Goal: Task Accomplishment & Management: Complete application form

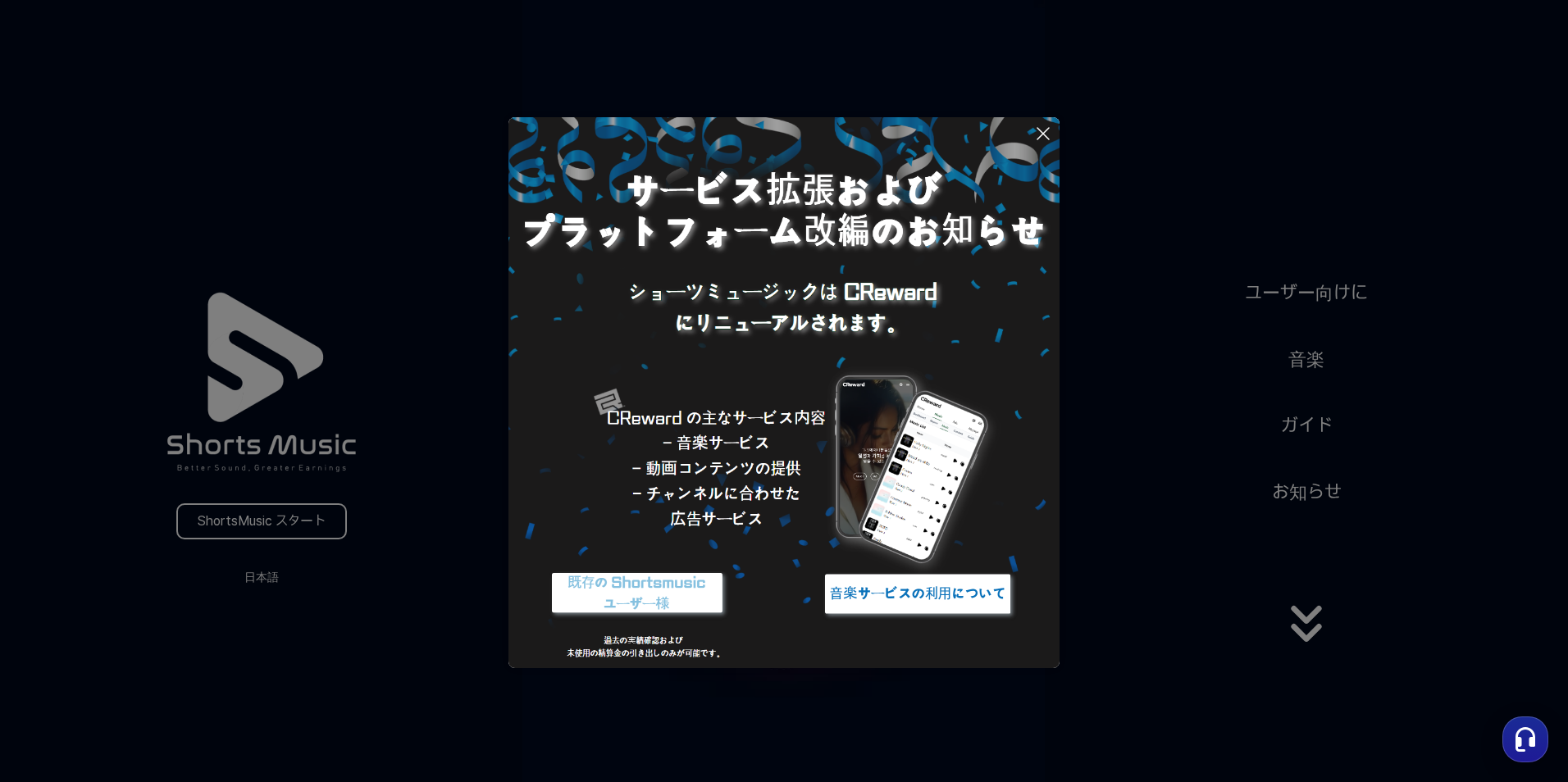
click at [1039, 134] on icon at bounding box center [1043, 133] width 20 height 20
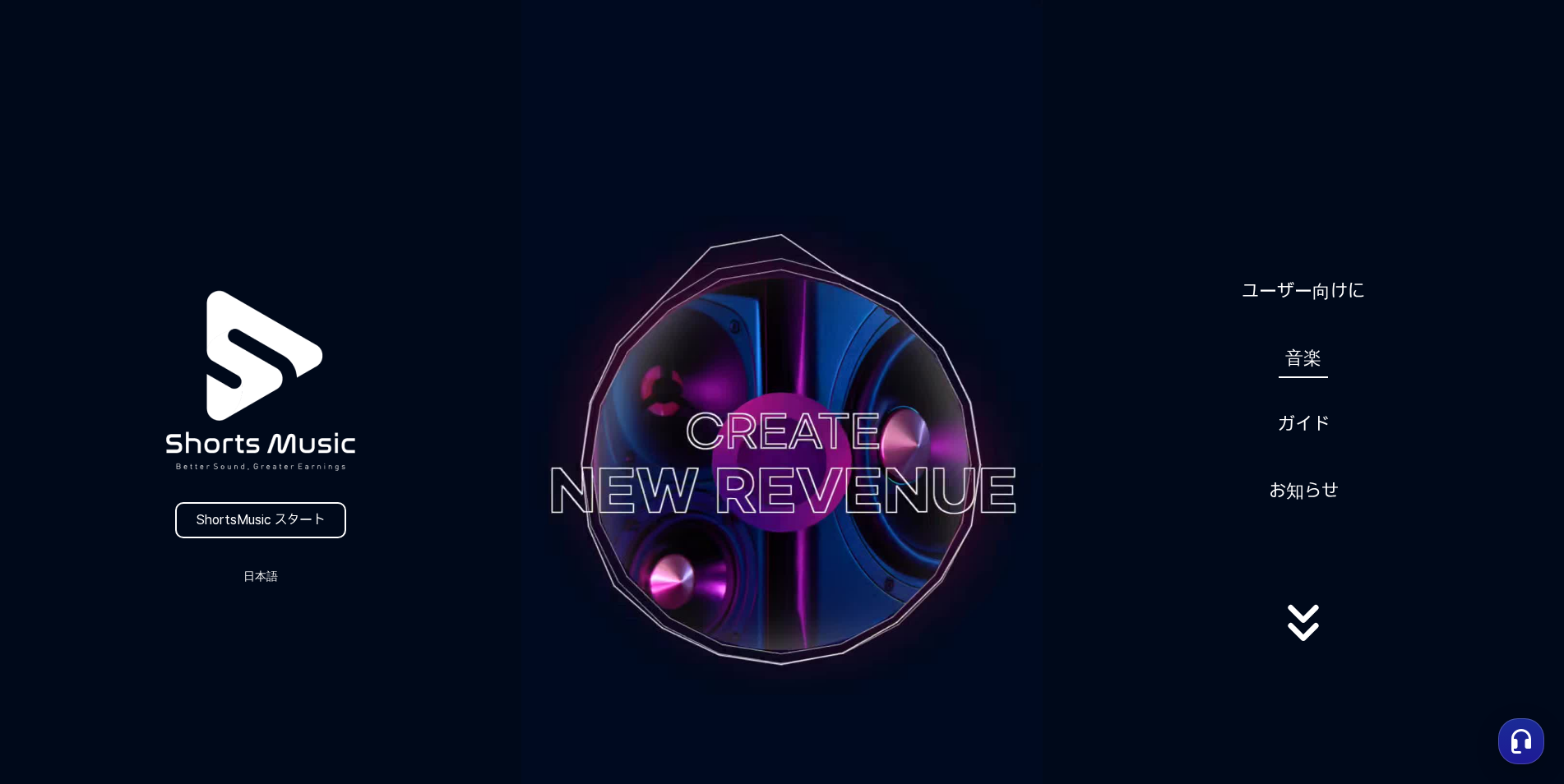
click at [1302, 375] on link "音楽" at bounding box center [1302, 358] width 49 height 40
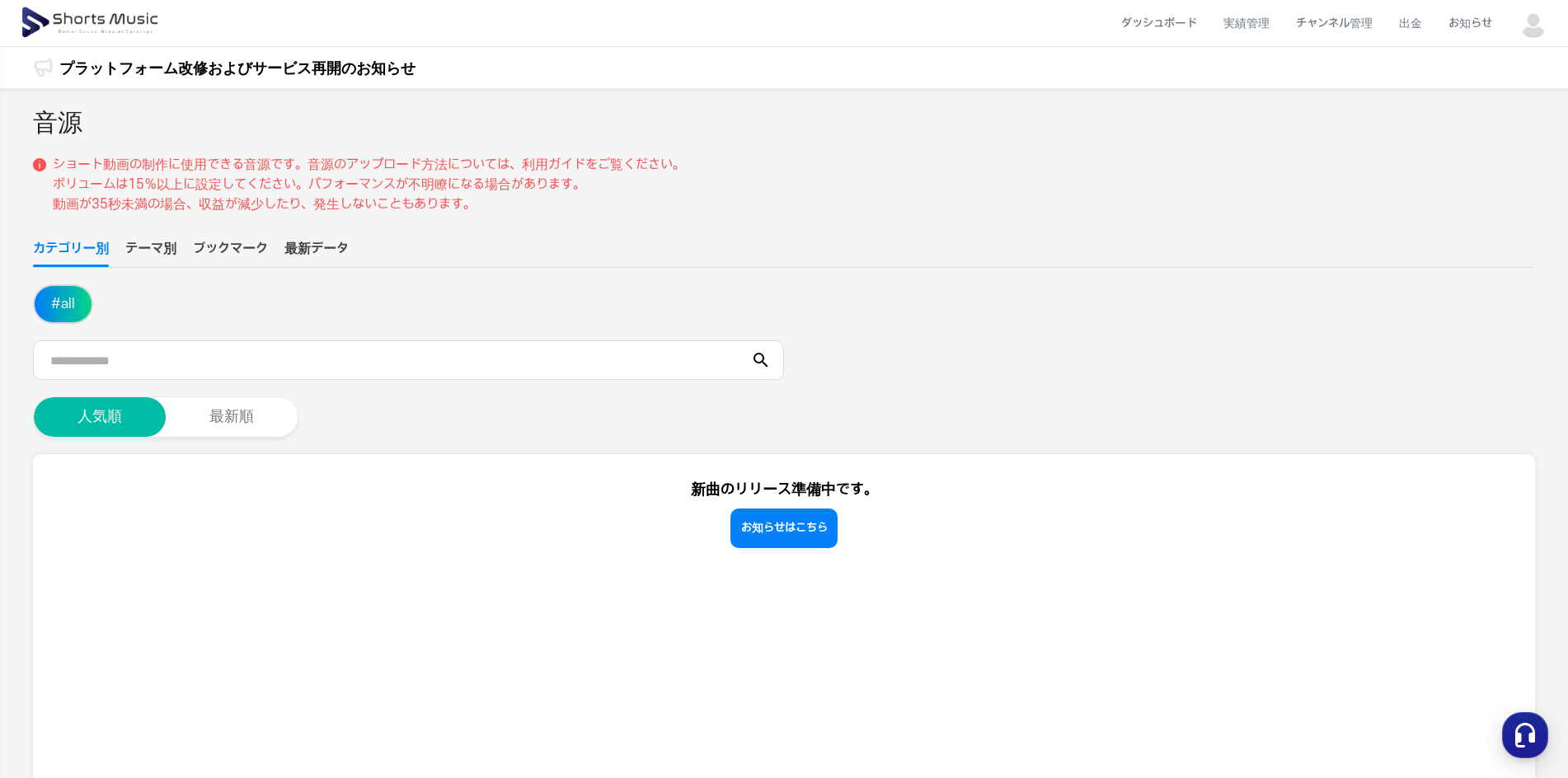
click at [151, 253] on button "テーマ別" at bounding box center [150, 252] width 51 height 28
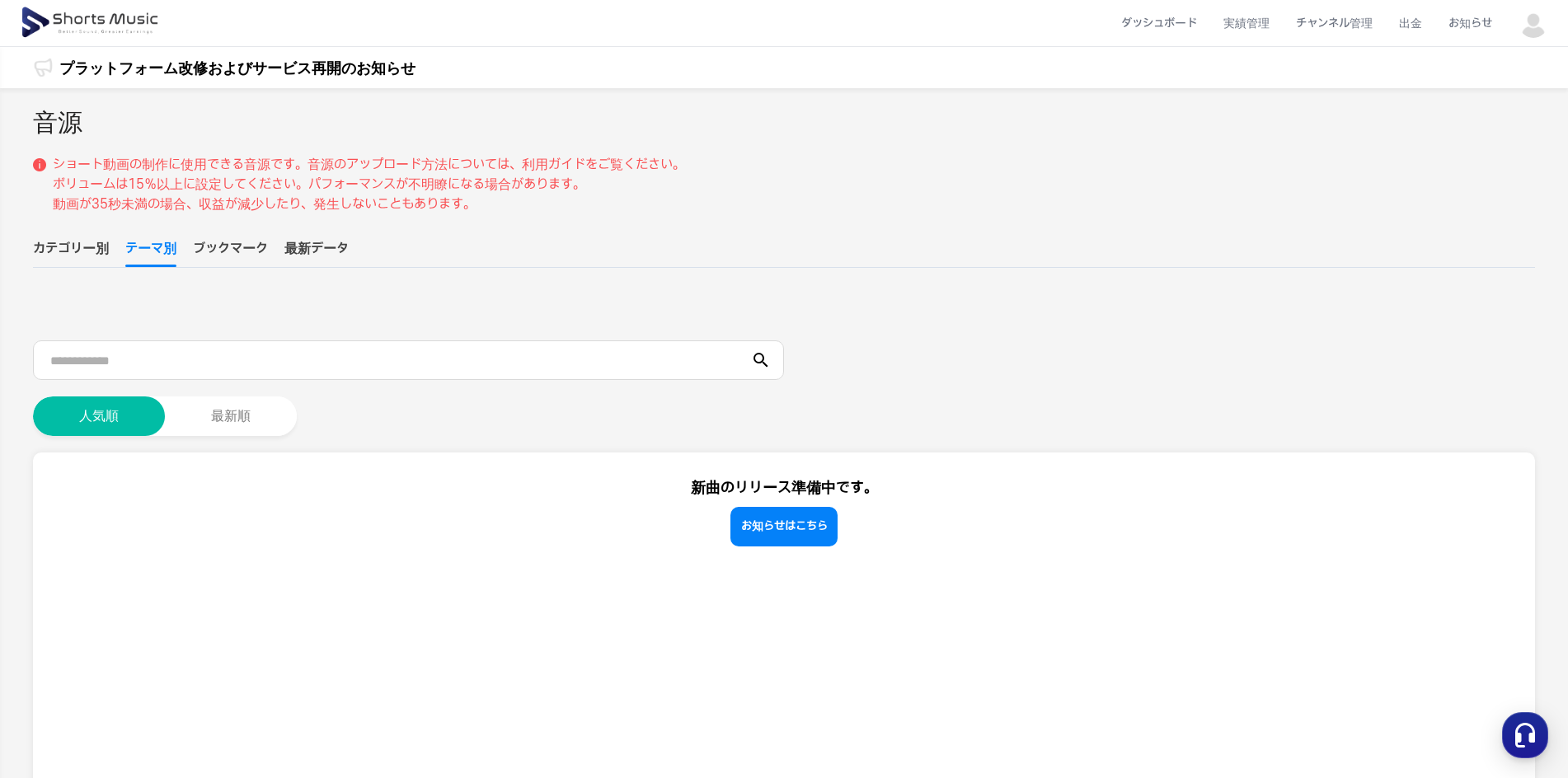
click at [75, 304] on button "# all" at bounding box center [63, 303] width 57 height 37
click at [243, 253] on button "ブックマーク" at bounding box center [230, 252] width 75 height 28
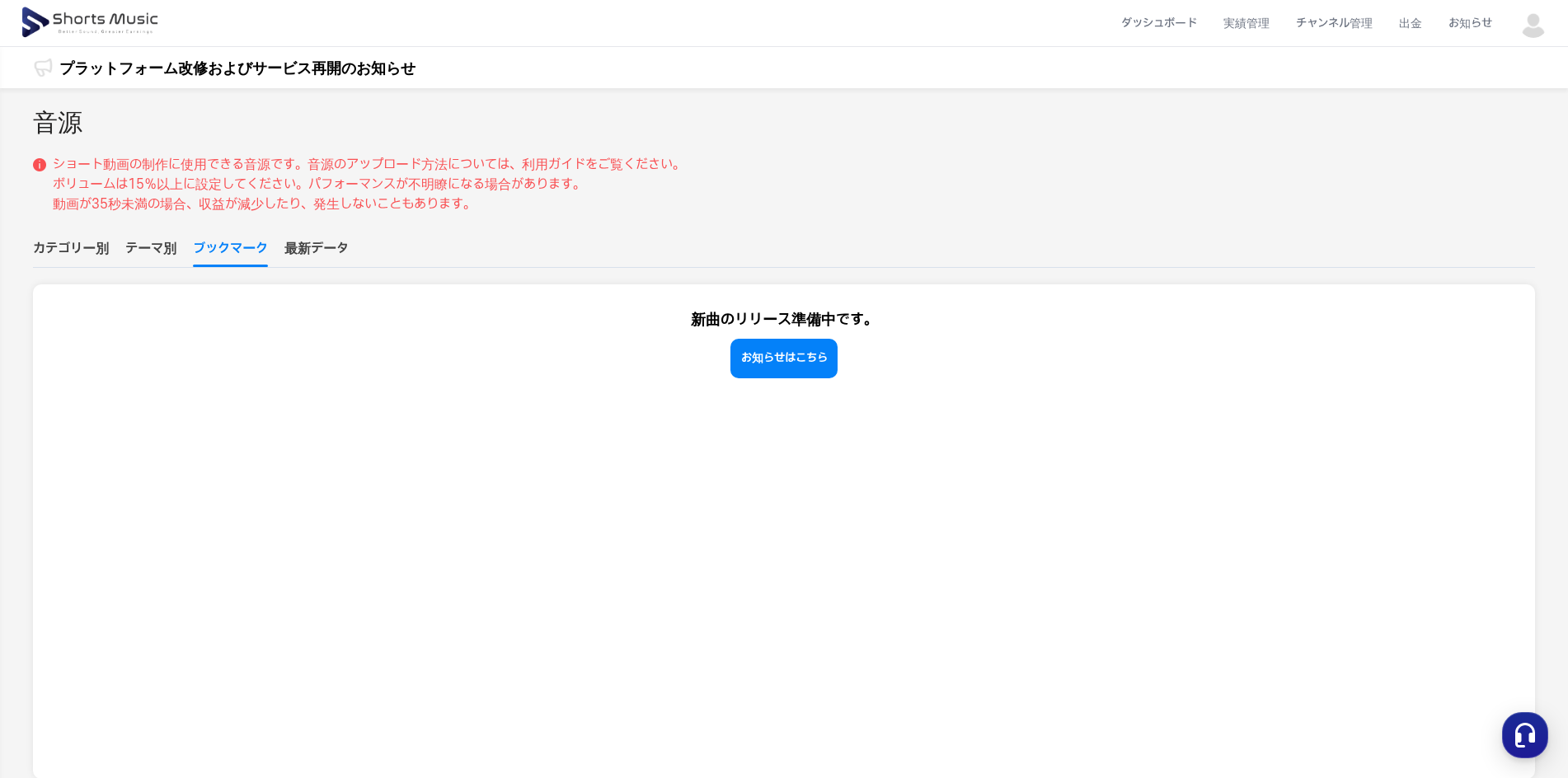
click at [300, 245] on button "最新データ" at bounding box center [317, 252] width 64 height 28
click at [81, 240] on button "カテゴリー別" at bounding box center [71, 252] width 76 height 28
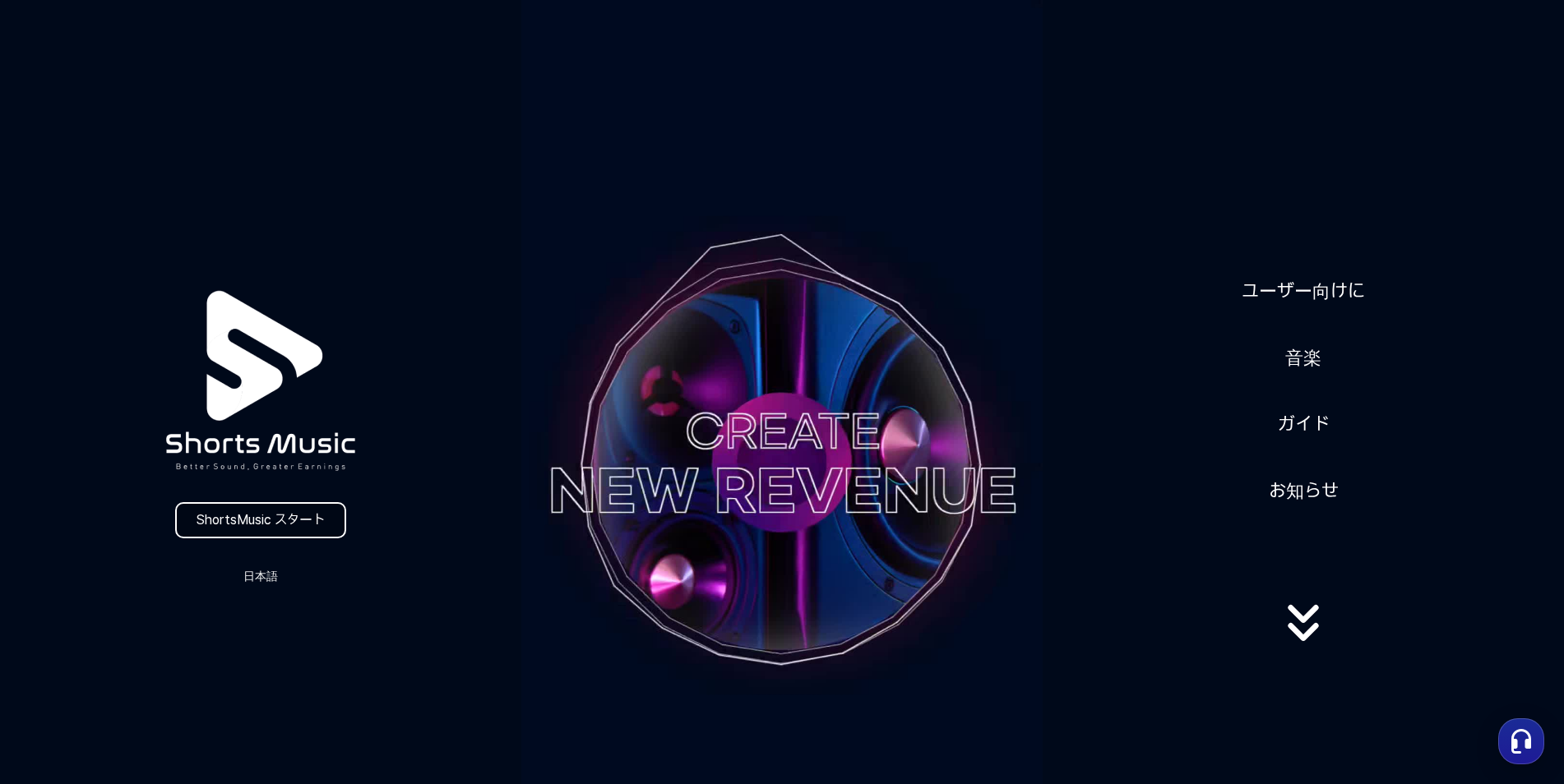
click at [239, 525] on link "ShortsMusic スタート" at bounding box center [261, 520] width 171 height 36
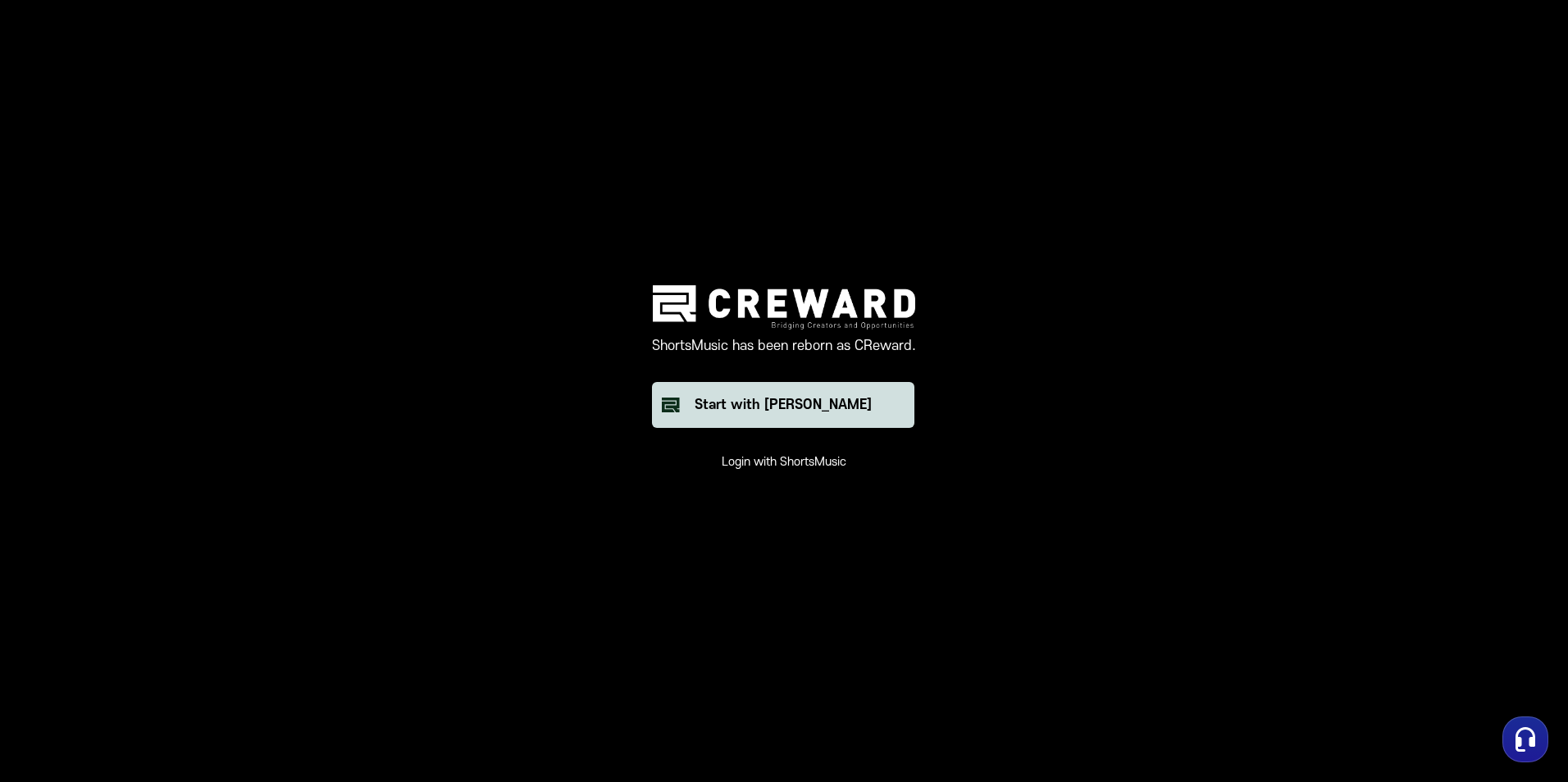
click at [722, 407] on div "Start with [PERSON_NAME]" at bounding box center [782, 405] width 177 height 20
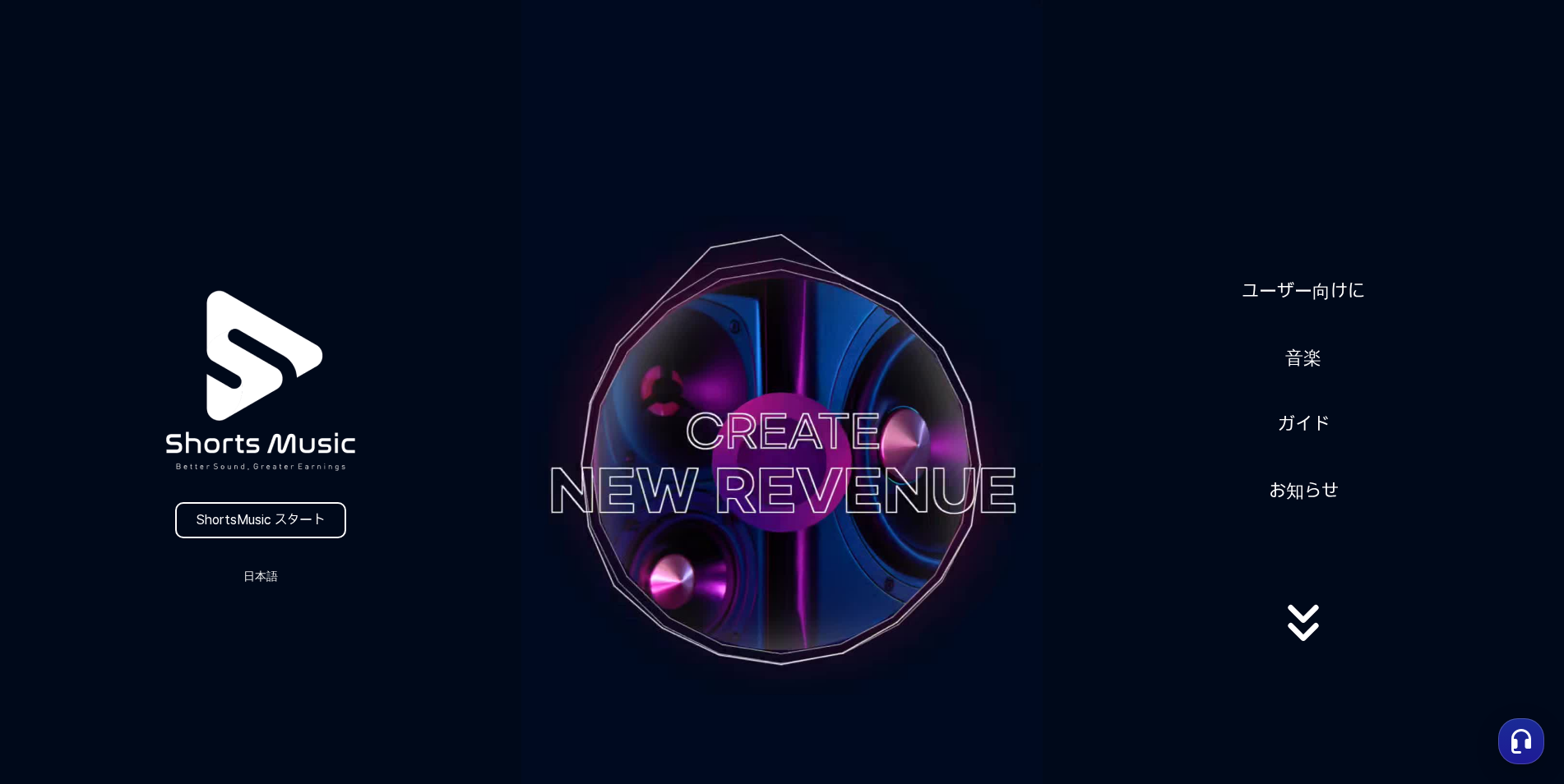
click at [1293, 630] on icon at bounding box center [1303, 623] width 105 height 66
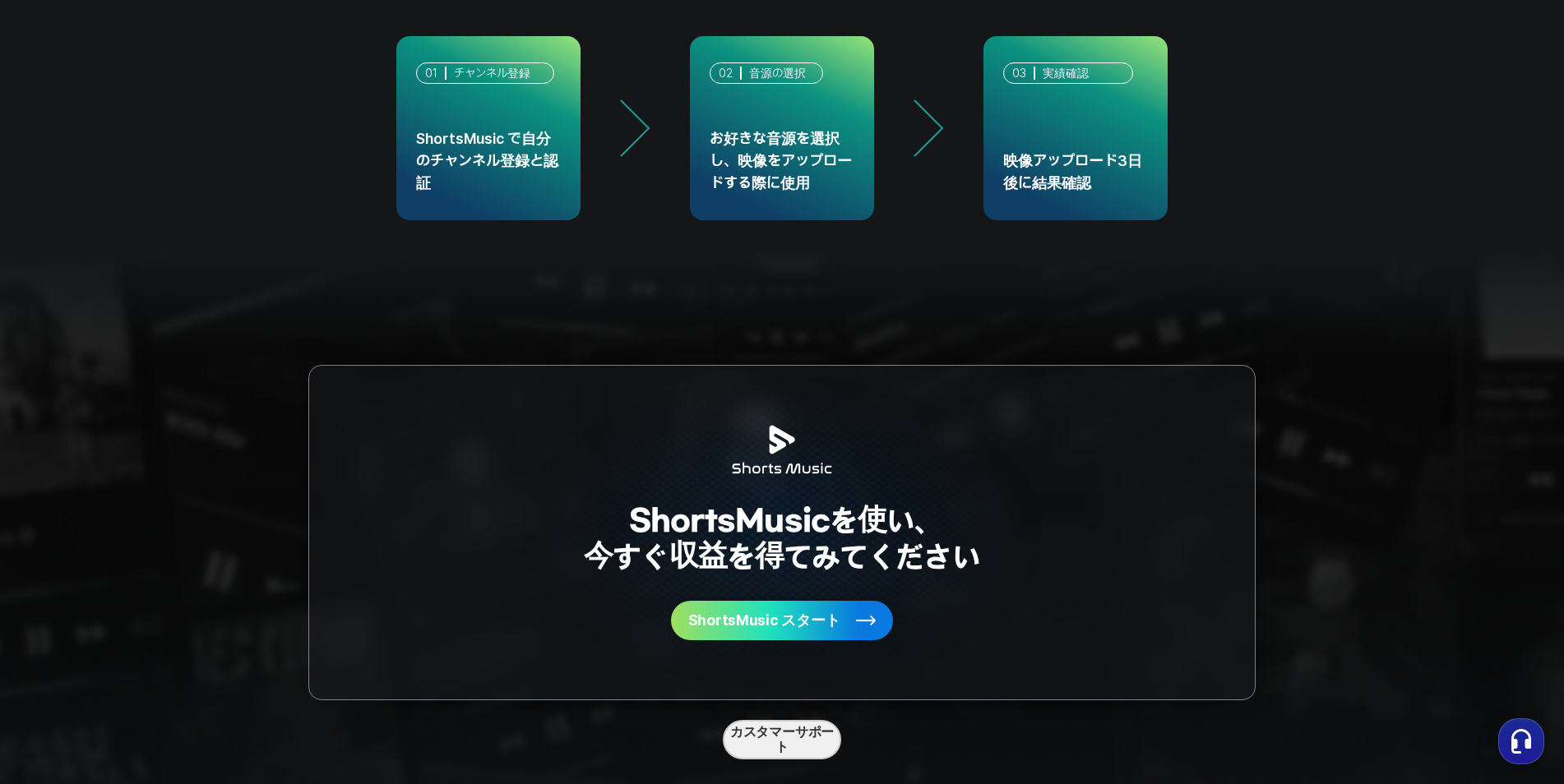
scroll to position [4348, 0]
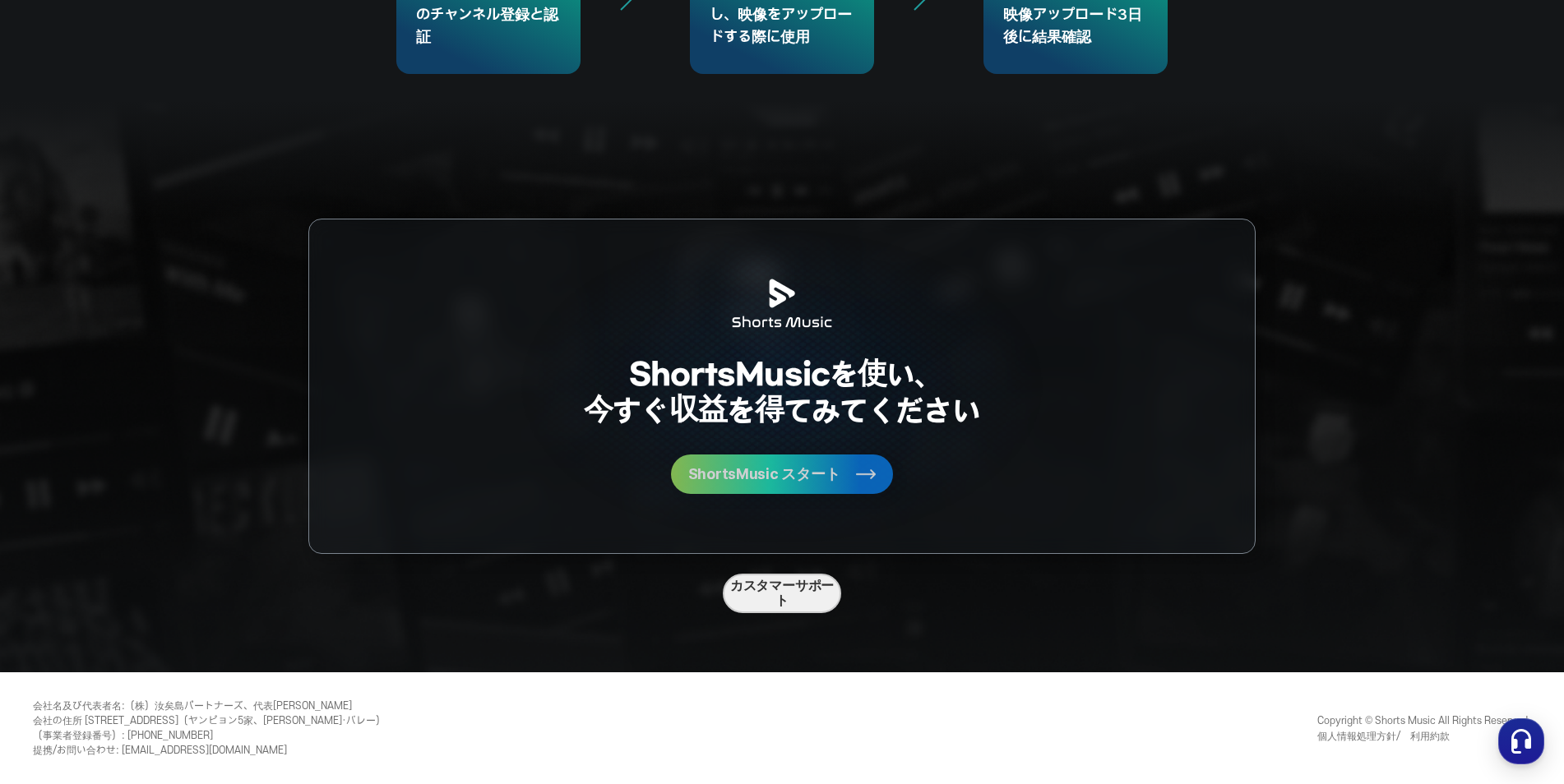
click at [790, 486] on button "ShortsMusic スタート" at bounding box center [782, 474] width 222 height 39
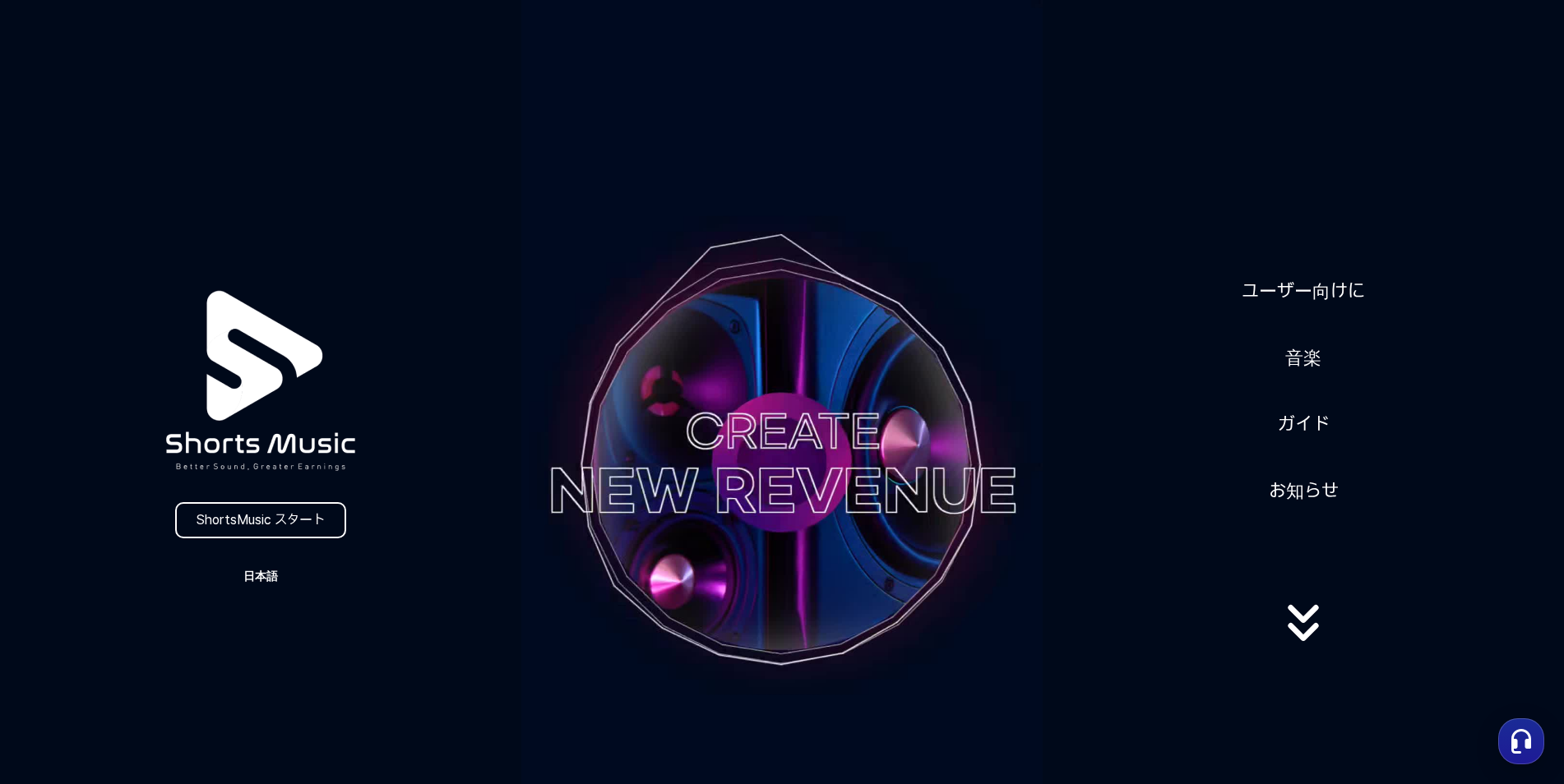
click at [260, 570] on button "日本語" at bounding box center [260, 576] width 79 height 23
click at [249, 644] on button "日本語" at bounding box center [261, 645] width 66 height 16
click at [259, 525] on link "ShortsMusic スタート" at bounding box center [261, 520] width 171 height 36
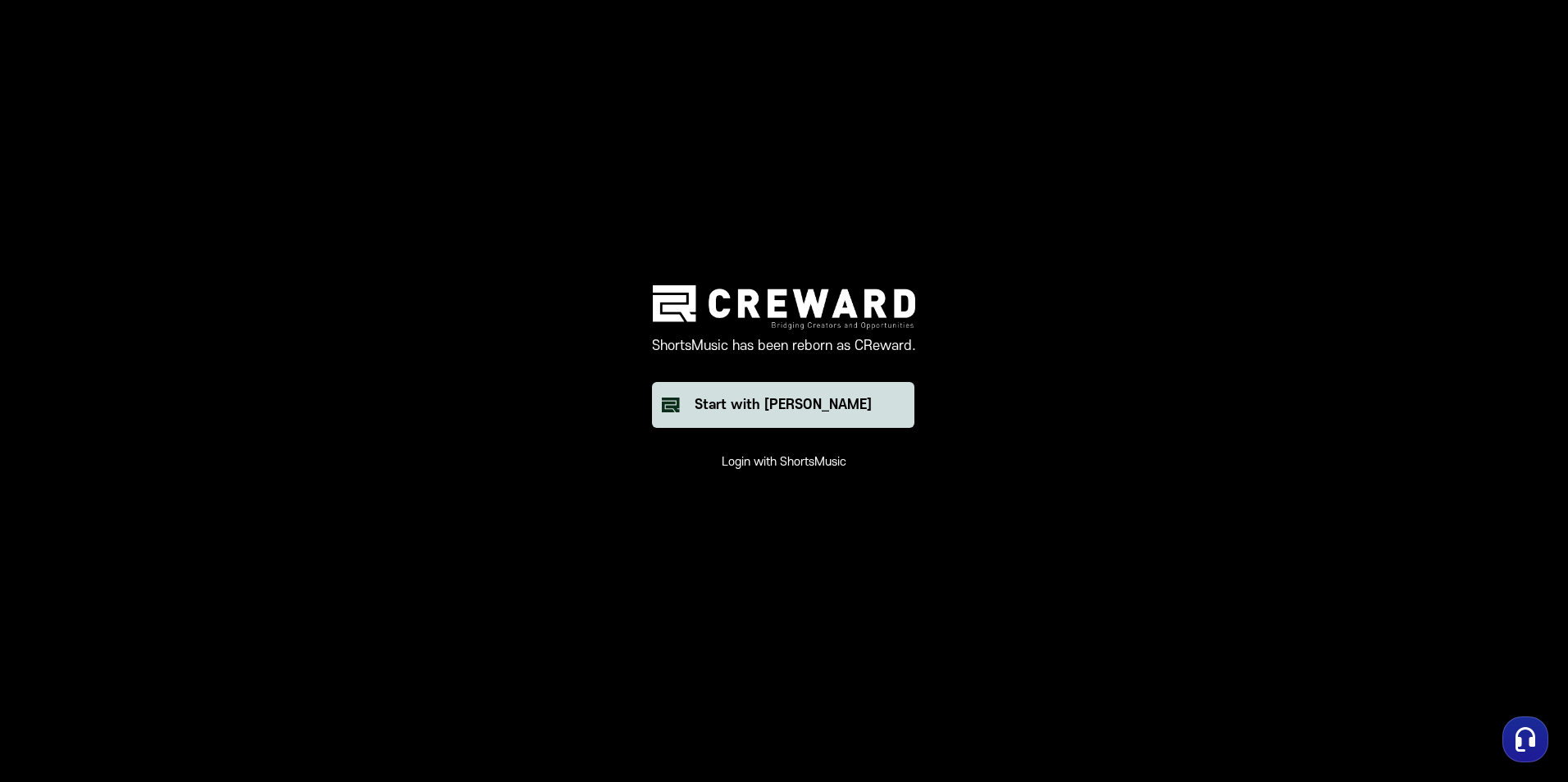
click at [740, 413] on div "Start with [PERSON_NAME]" at bounding box center [782, 405] width 177 height 20
